Goal: Information Seeking & Learning: Learn about a topic

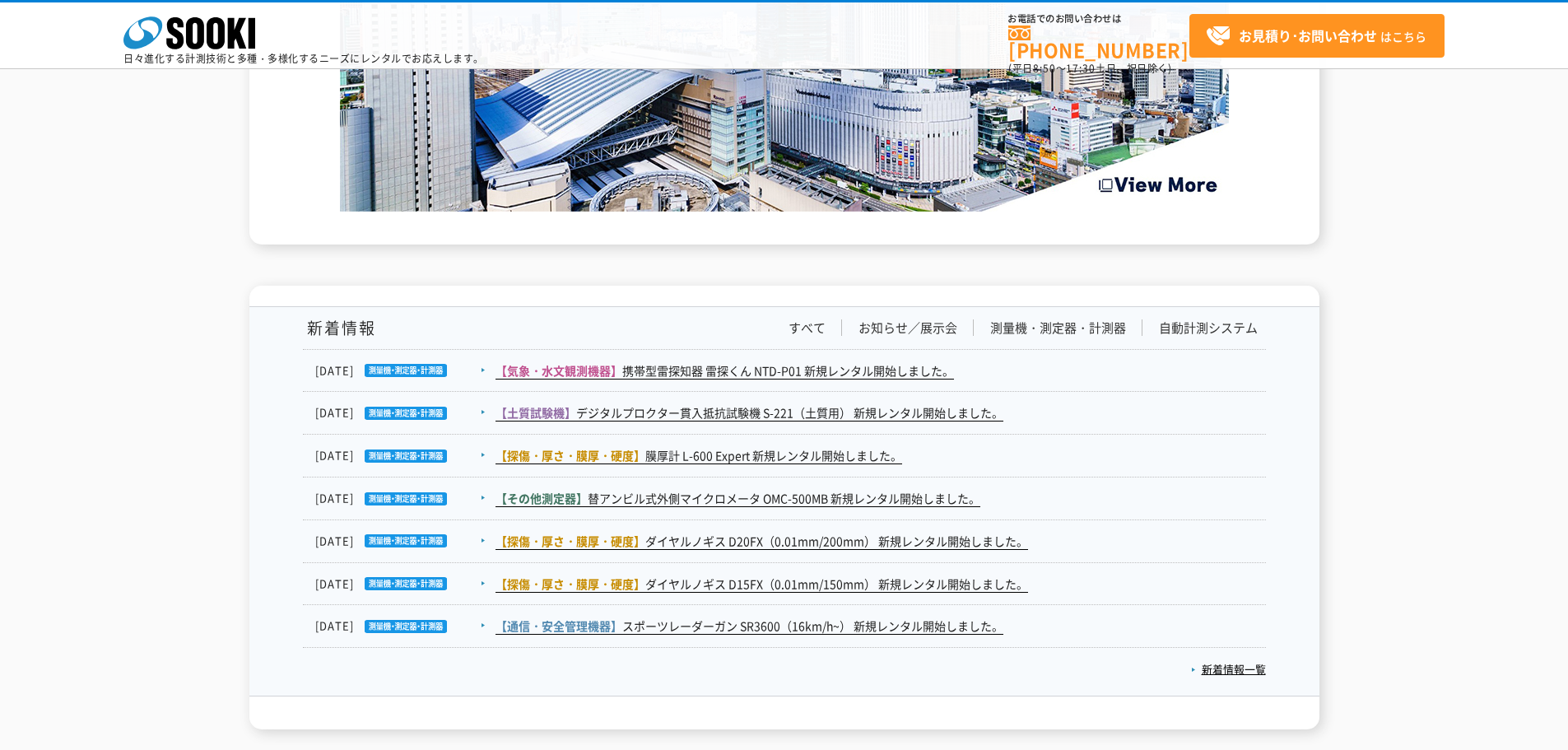
scroll to position [2703, 0]
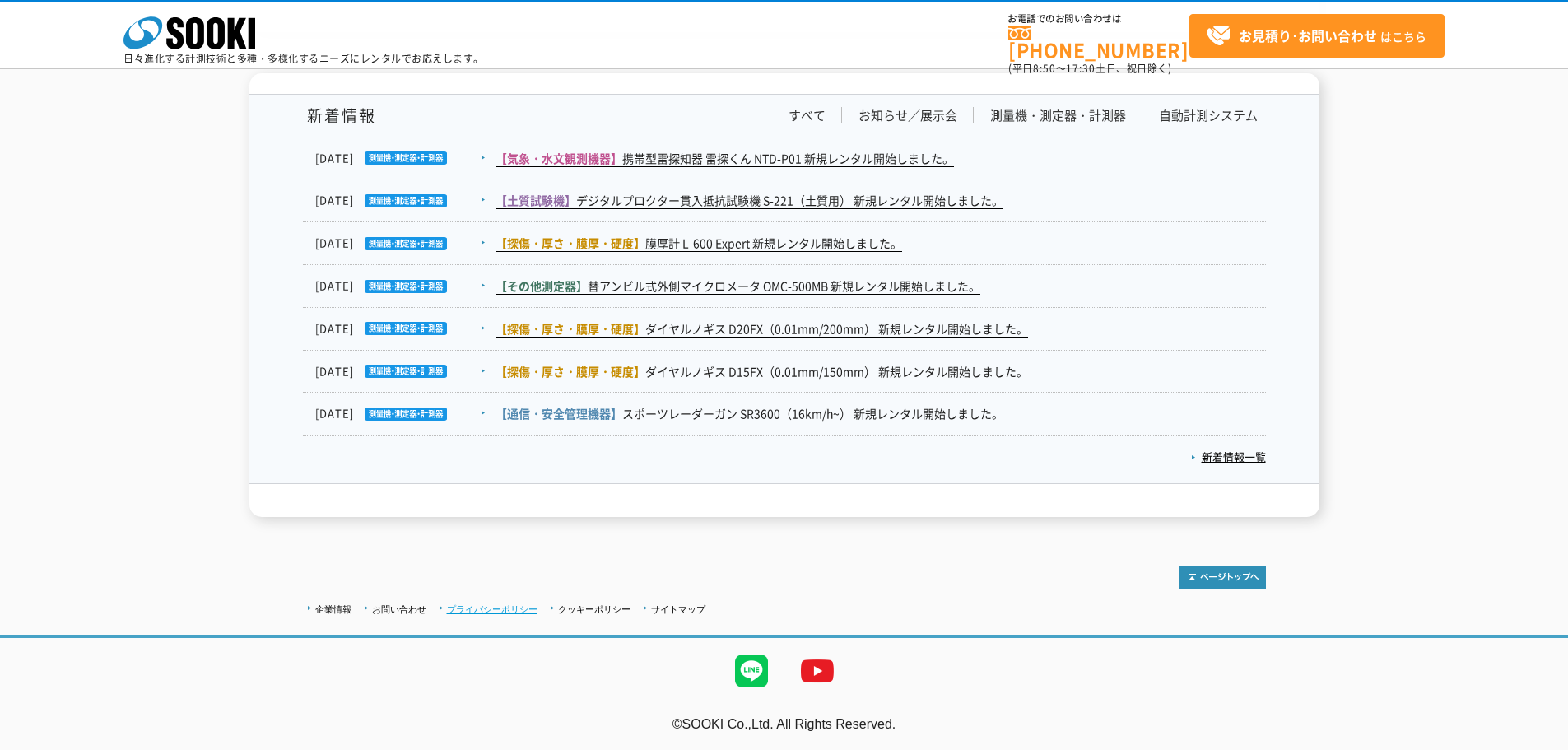
click at [479, 605] on link "プライバシーポリシー" at bounding box center [492, 609] width 91 height 10
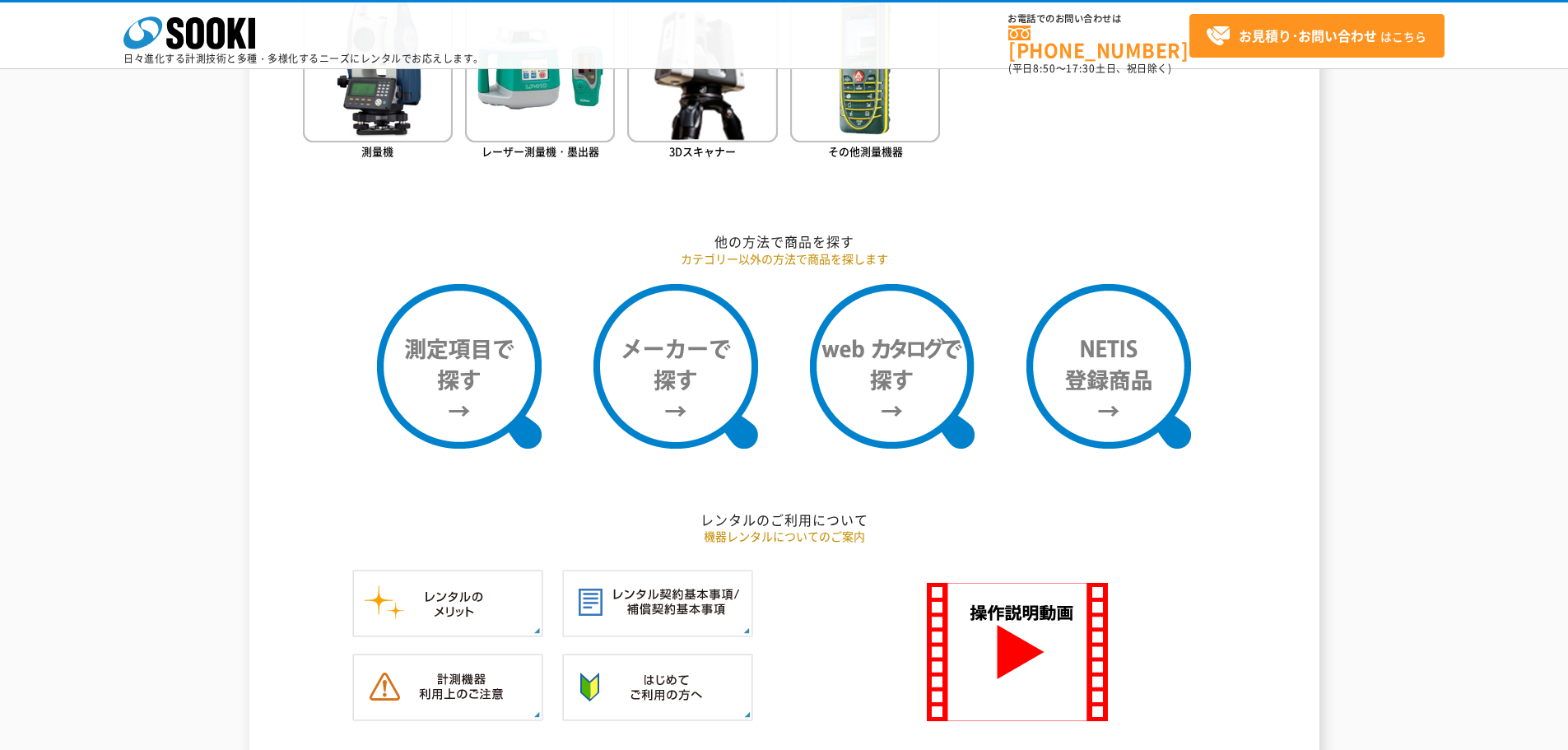
scroll to position [809, 0]
